Goal: Task Accomplishment & Management: Complete application form

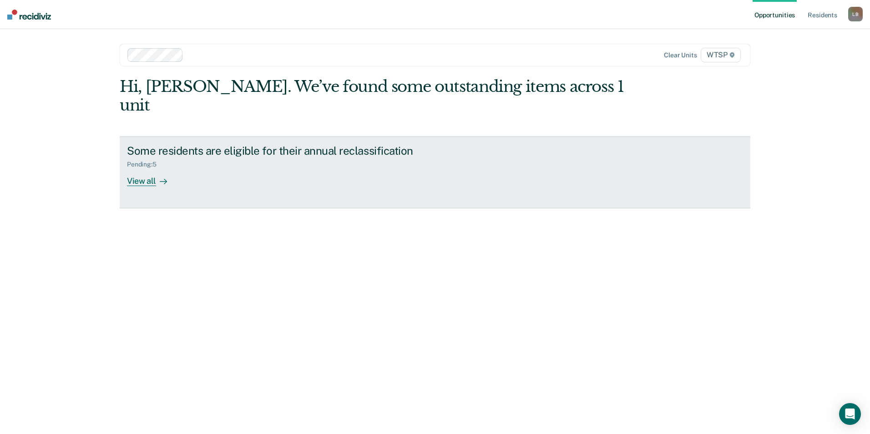
click at [140, 168] on div "View all" at bounding box center [152, 177] width 51 height 18
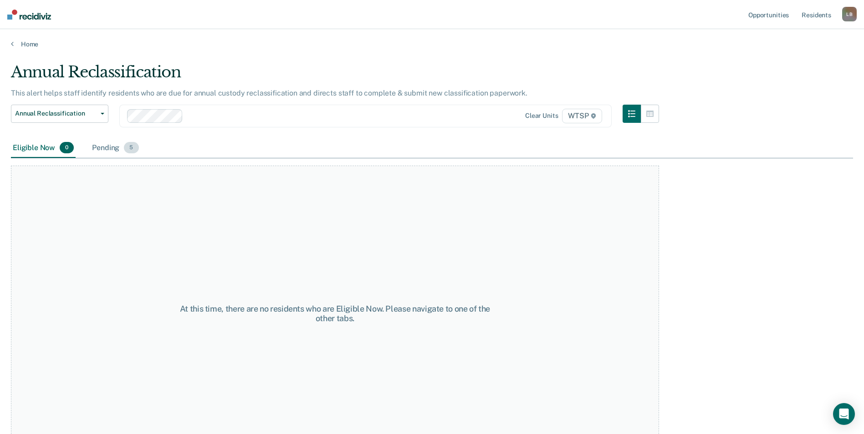
click at [114, 149] on div "Pending 5" at bounding box center [115, 148] width 50 height 20
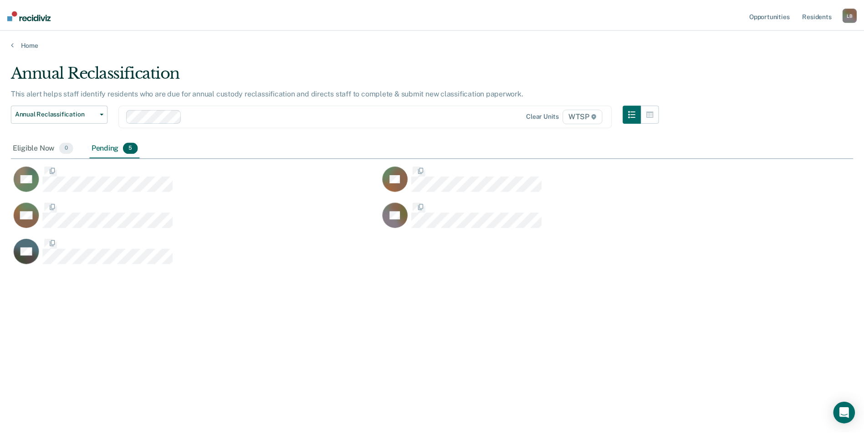
scroll to position [296, 842]
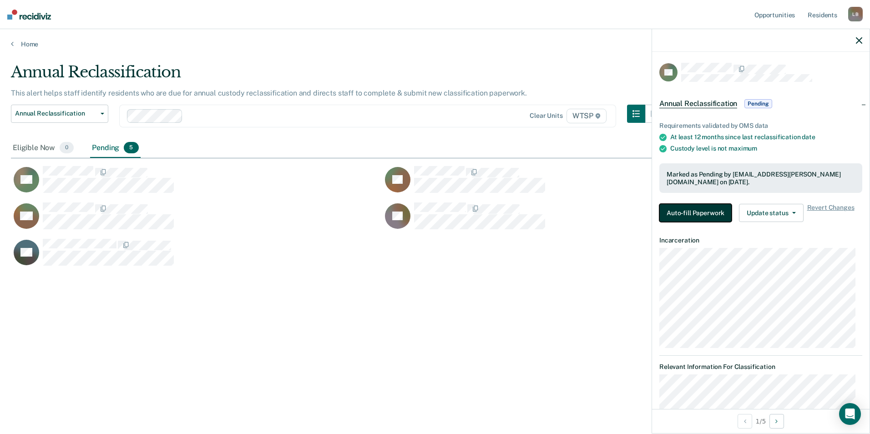
click at [673, 206] on button "Auto-fill Paperwork" at bounding box center [696, 213] width 72 height 18
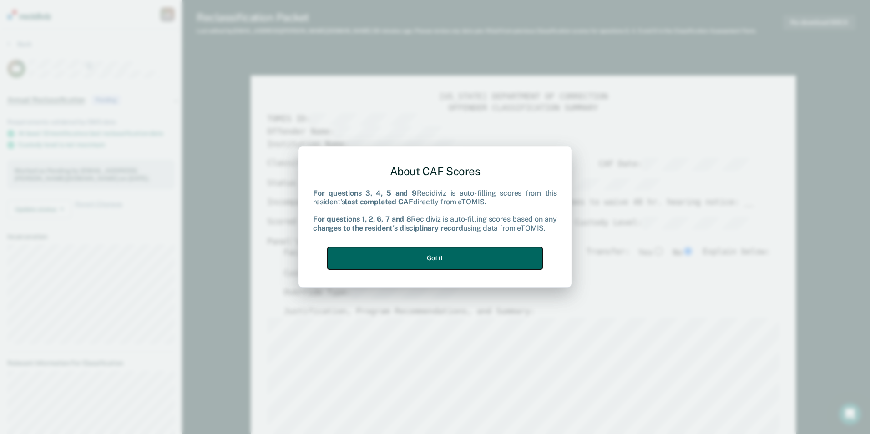
click at [498, 254] on button "Got it" at bounding box center [435, 258] width 215 height 22
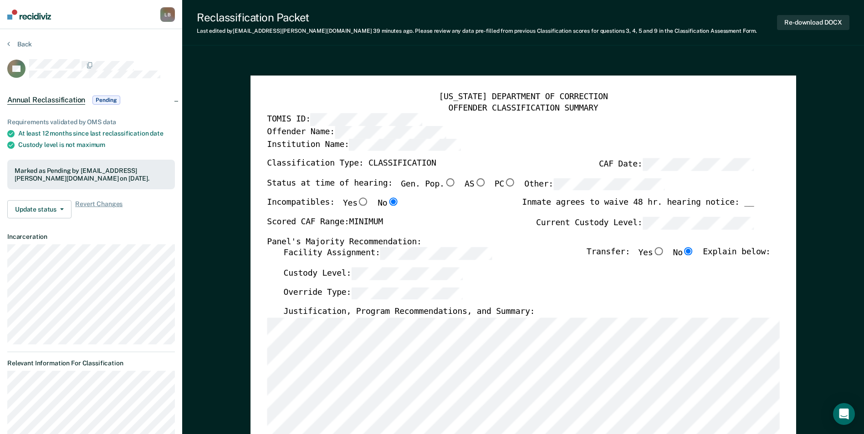
click at [444, 181] on input "Gen. Pop." at bounding box center [450, 182] width 12 height 8
type textarea "x"
radio input "true"
click at [786, 22] on button "Re-download DOCX" at bounding box center [813, 22] width 72 height 15
type textarea "x"
